Goal: Information Seeking & Learning: Learn about a topic

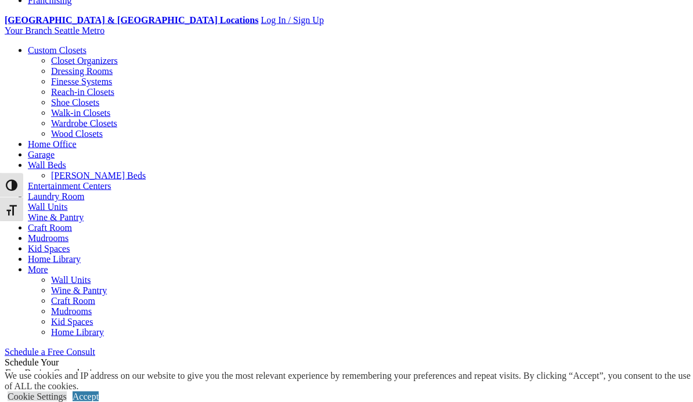
scroll to position [395, 0]
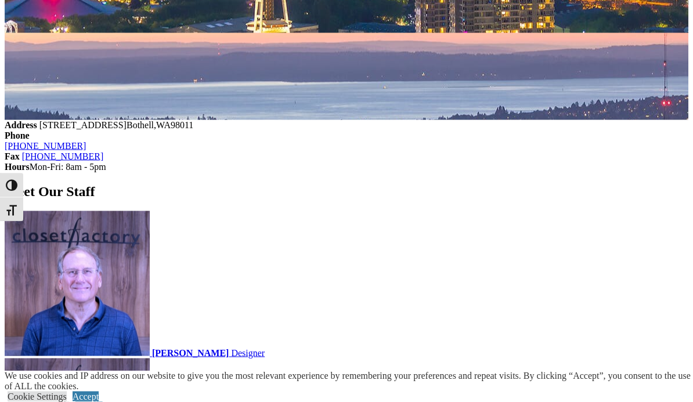
scroll to position [1067, 0]
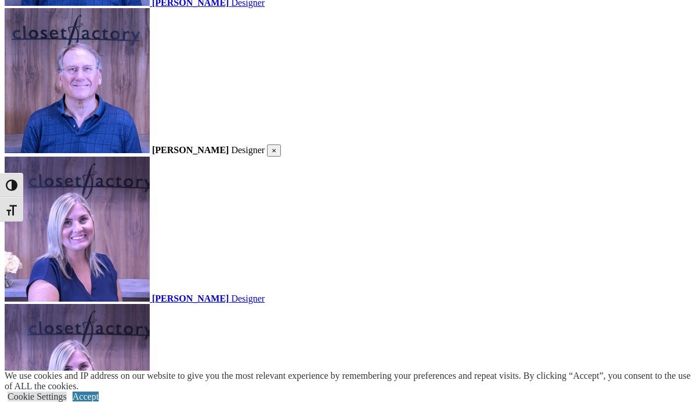
scroll to position [1402, 0]
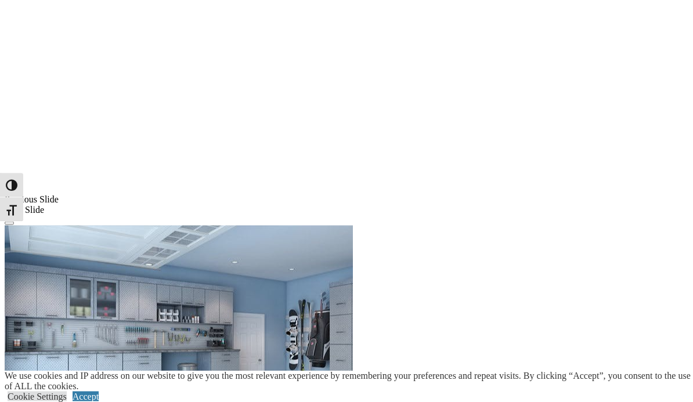
scroll to position [866, 0]
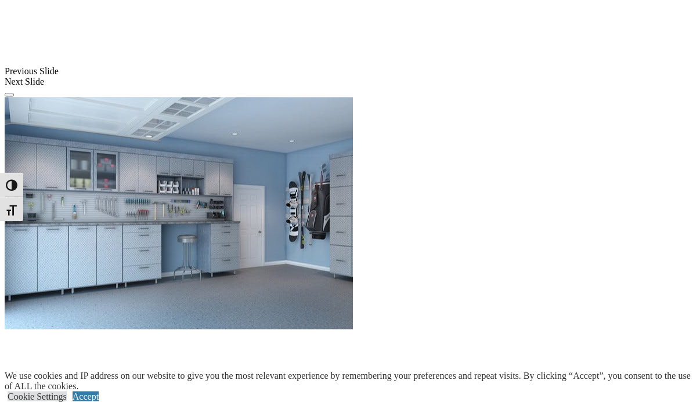
scroll to position [1023, 0]
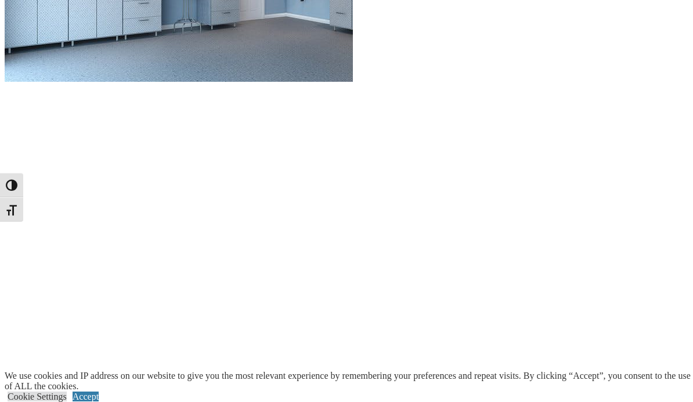
scroll to position [1239, 0]
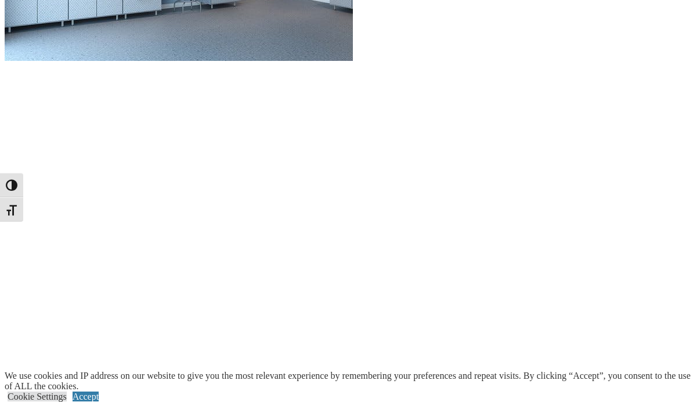
scroll to position [1259, 0]
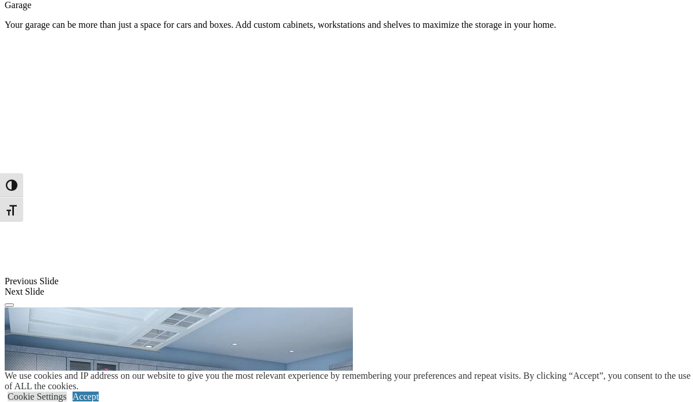
scroll to position [771, 0]
